Goal: Complete application form

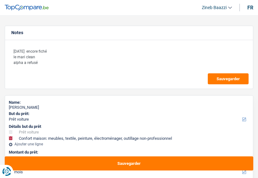
select select "car"
select select "household"
select select "24"
select select "car"
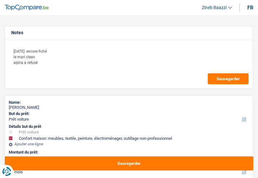
select select "car"
select select "household"
select select "24"
select select "liberal"
select select "ownerWithoutMortgage"
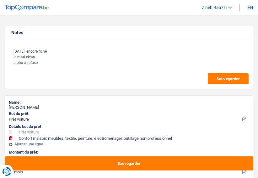
select select "creditConsolidation"
select select "car"
select select "household"
select select "24"
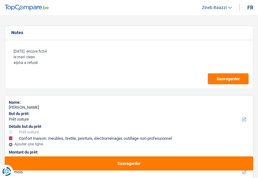
select select "84"
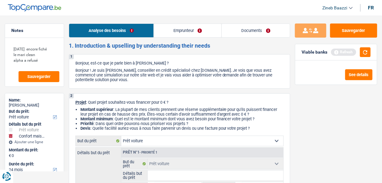
click at [49, 7] on img at bounding box center [34, 8] width 53 height 8
click at [258, 10] on span "Zineb Baazzi" at bounding box center [335, 7] width 25 height 5
click at [258, 9] on span "Zineb Baazzi" at bounding box center [335, 7] width 25 height 5
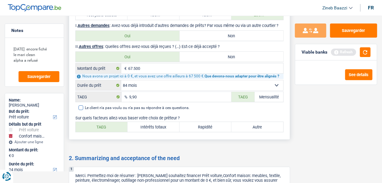
scroll to position [1121, 0]
